Goal: Task Accomplishment & Management: Use online tool/utility

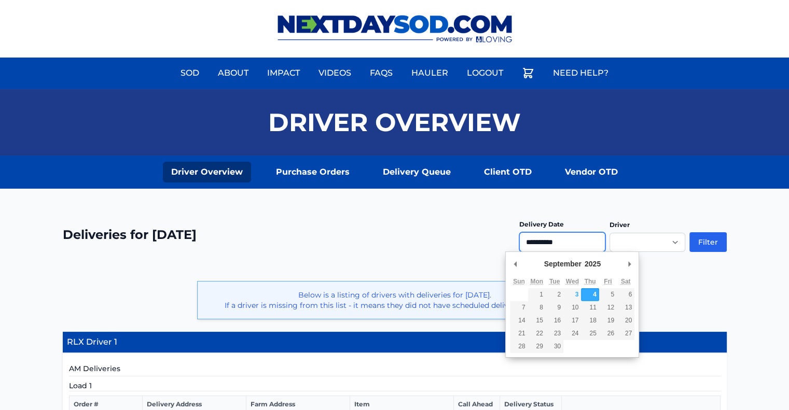
click at [548, 246] on input "**********" at bounding box center [562, 242] width 86 height 20
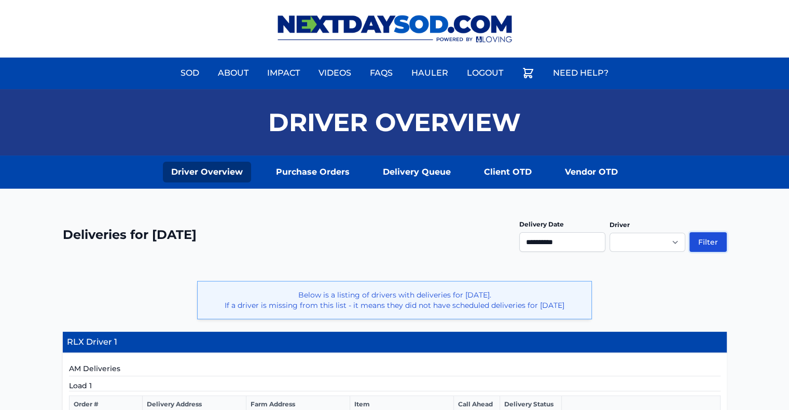
click at [704, 247] on button "Filter" at bounding box center [707, 242] width 37 height 20
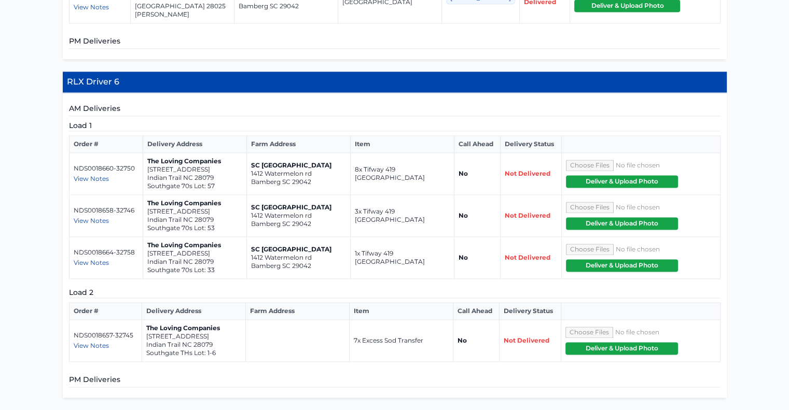
scroll to position [1861, 0]
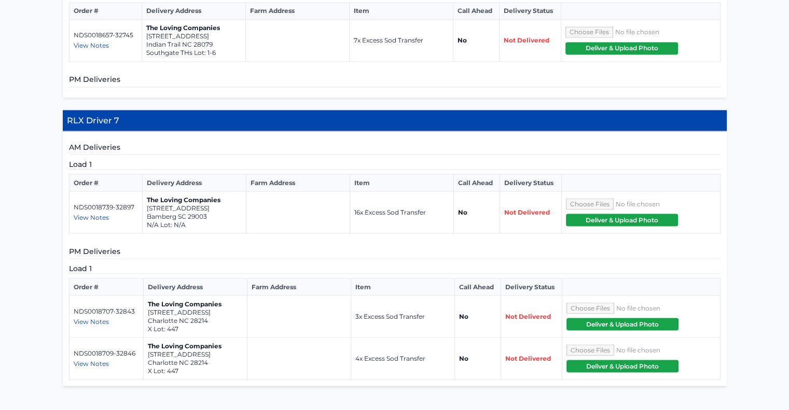
click at [84, 317] on span "View Notes" at bounding box center [91, 321] width 35 height 8
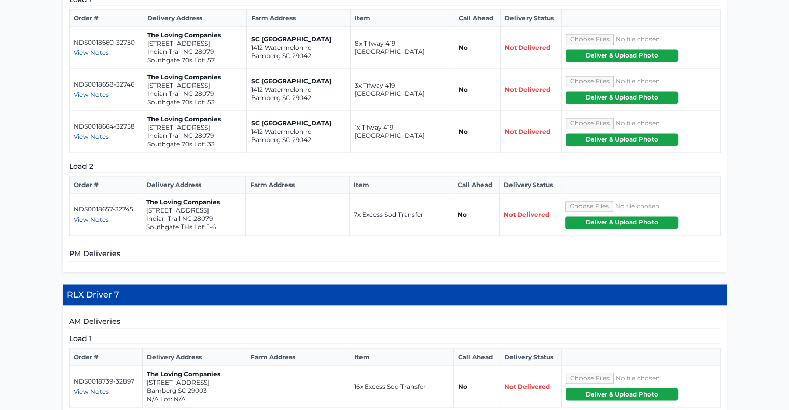
scroll to position [1861, 0]
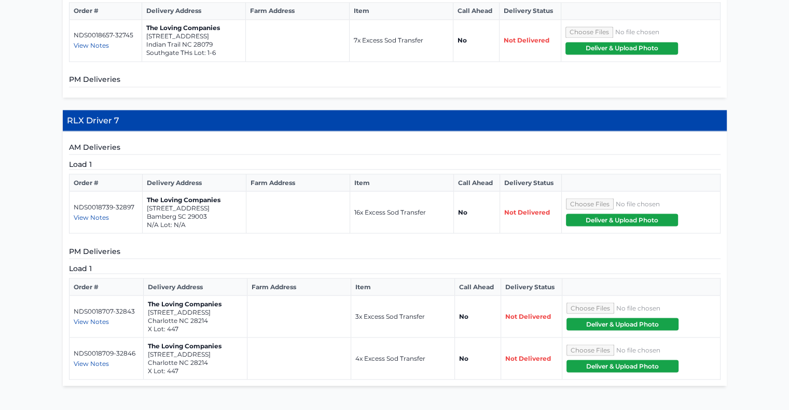
click at [86, 213] on span "View Notes" at bounding box center [91, 217] width 35 height 8
click at [98, 317] on span "View Notes" at bounding box center [91, 321] width 35 height 8
click at [101, 359] on span "View Notes" at bounding box center [91, 363] width 35 height 8
click at [100, 213] on span "View Notes" at bounding box center [91, 217] width 35 height 8
click at [91, 317] on span "View Notes" at bounding box center [91, 321] width 35 height 8
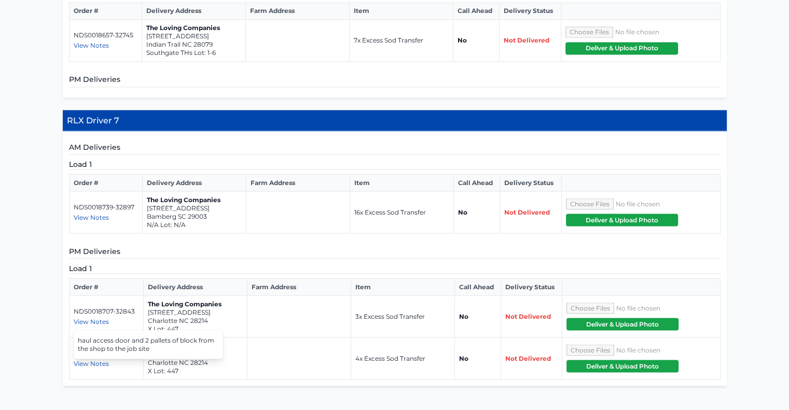
click at [89, 213] on span "View Notes" at bounding box center [91, 217] width 35 height 8
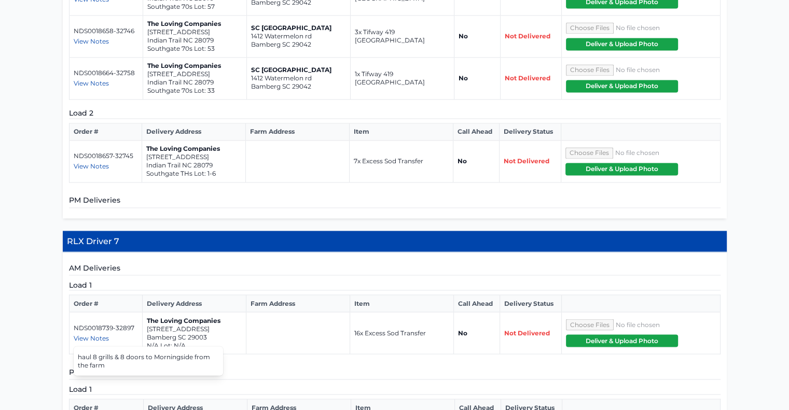
scroll to position [1757, 0]
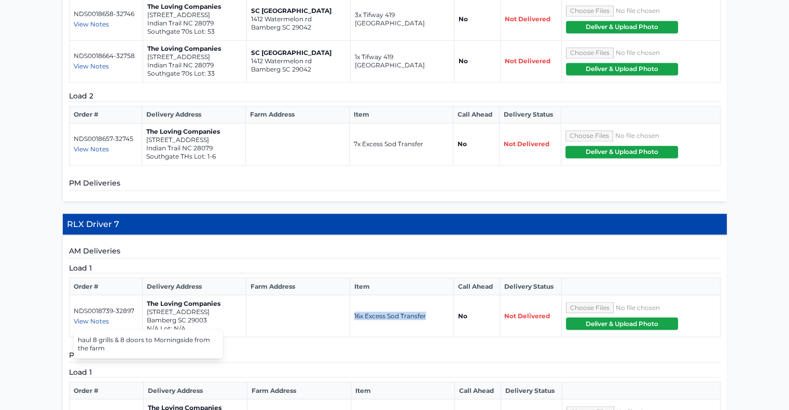
drag, startPoint x: 355, startPoint y: 217, endPoint x: 434, endPoint y: 217, distance: 78.8
click at [434, 295] on td "16x Excess Sod Transfer" at bounding box center [402, 316] width 104 height 42
click at [98, 317] on span "View Notes" at bounding box center [91, 321] width 35 height 8
click at [282, 295] on td at bounding box center [298, 316] width 104 height 42
drag, startPoint x: 147, startPoint y: 211, endPoint x: 209, endPoint y: 225, distance: 63.3
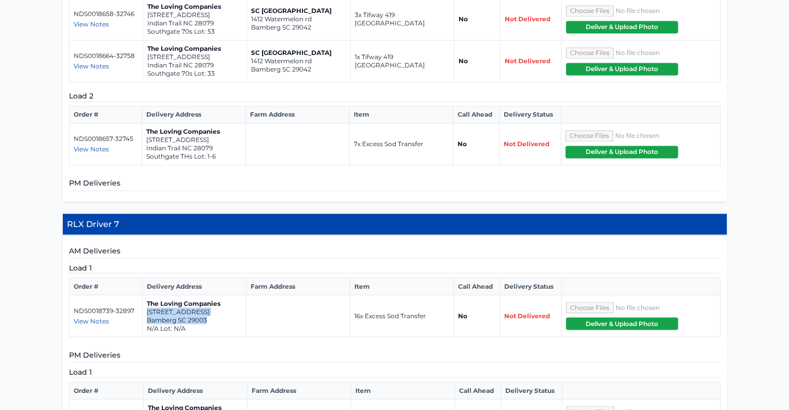
click at [209, 295] on td "The Loving Companies [STREET_ADDRESS]" at bounding box center [195, 316] width 104 height 42
click at [277, 295] on td at bounding box center [298, 316] width 104 height 42
click at [98, 317] on span "View Notes" at bounding box center [91, 321] width 35 height 8
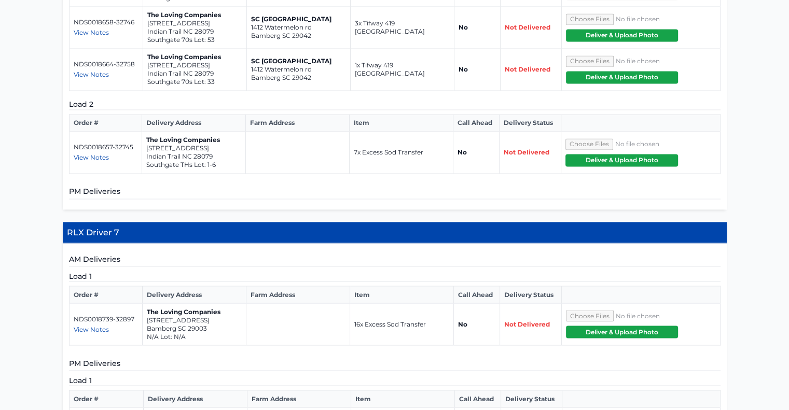
scroll to position [1809, 0]
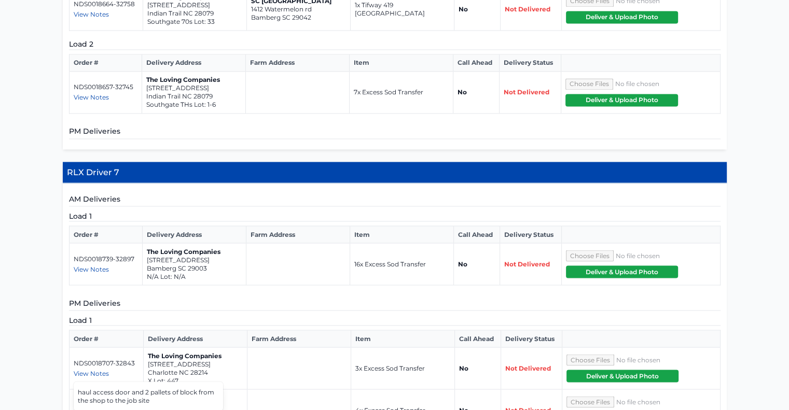
click at [91, 265] on span "View Notes" at bounding box center [91, 269] width 35 height 8
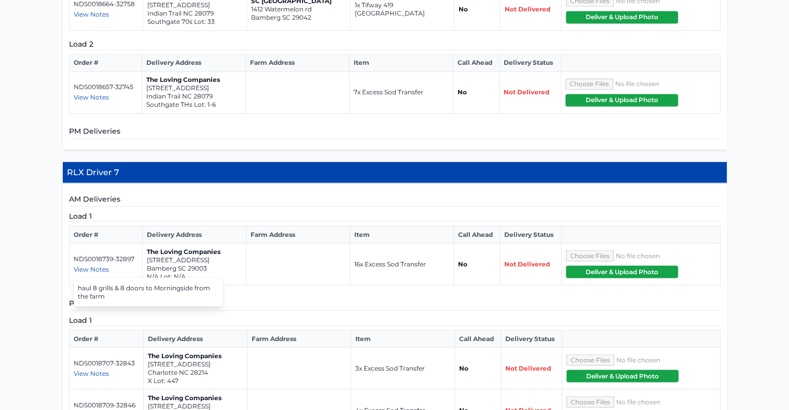
click at [95, 243] on td "NDS0018739-32897 View Notes haul 8 grills & 8 doors to [GEOGRAPHIC_DATA] from t…" at bounding box center [106, 264] width 74 height 42
click at [95, 265] on span "View Notes" at bounding box center [91, 269] width 35 height 8
click at [98, 369] on span "View Notes" at bounding box center [91, 373] width 35 height 8
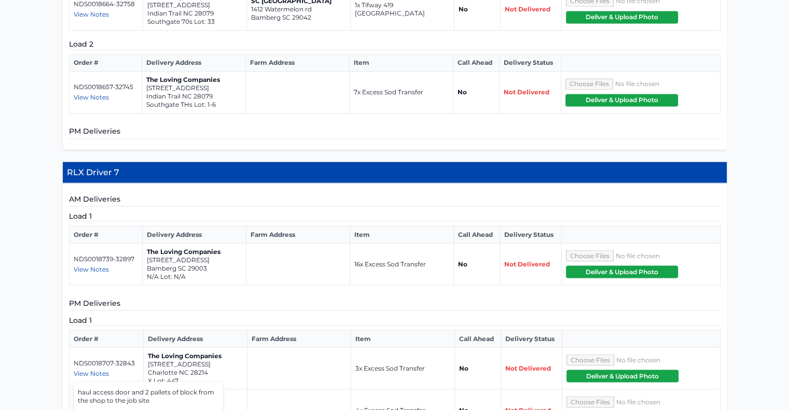
click at [87, 265] on span "View Notes" at bounding box center [91, 269] width 35 height 8
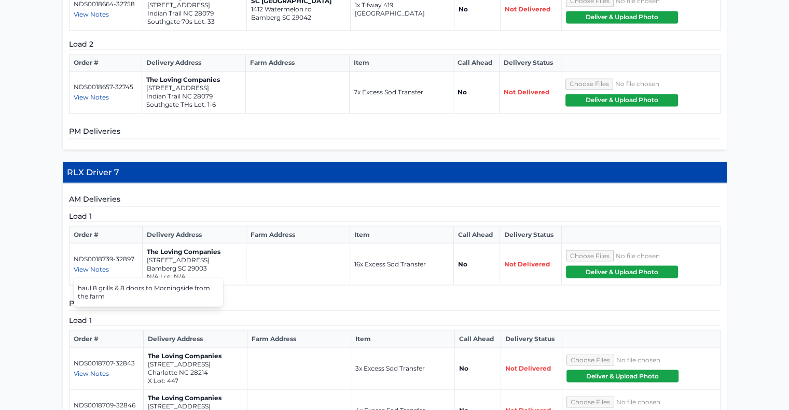
click at [89, 369] on span "View Notes" at bounding box center [91, 373] width 35 height 8
